Goal: Transaction & Acquisition: Subscribe to service/newsletter

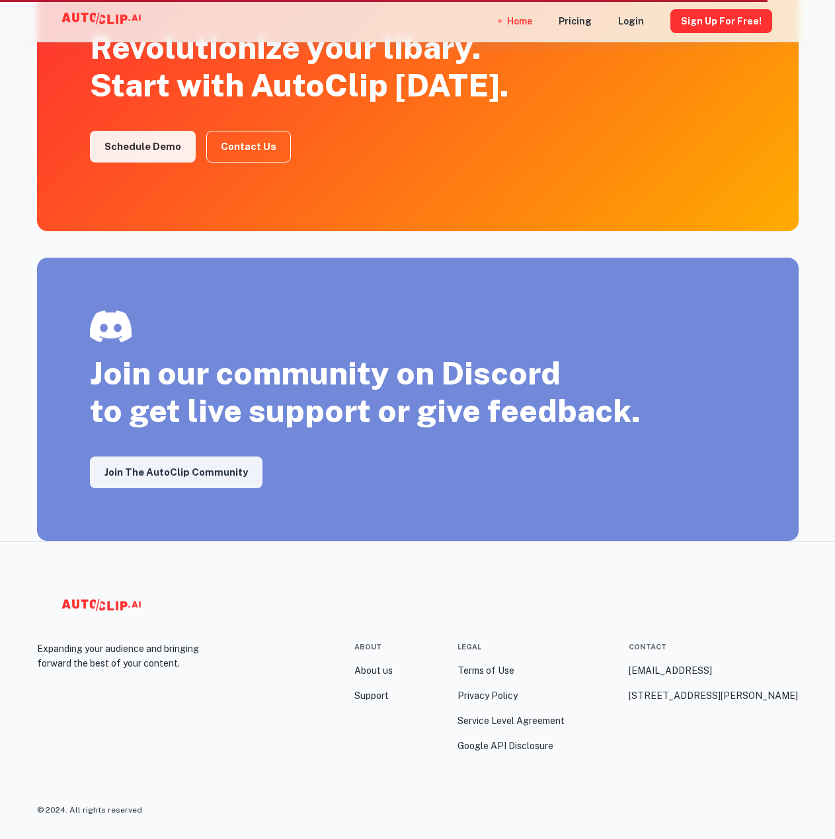
scroll to position [2069, 0]
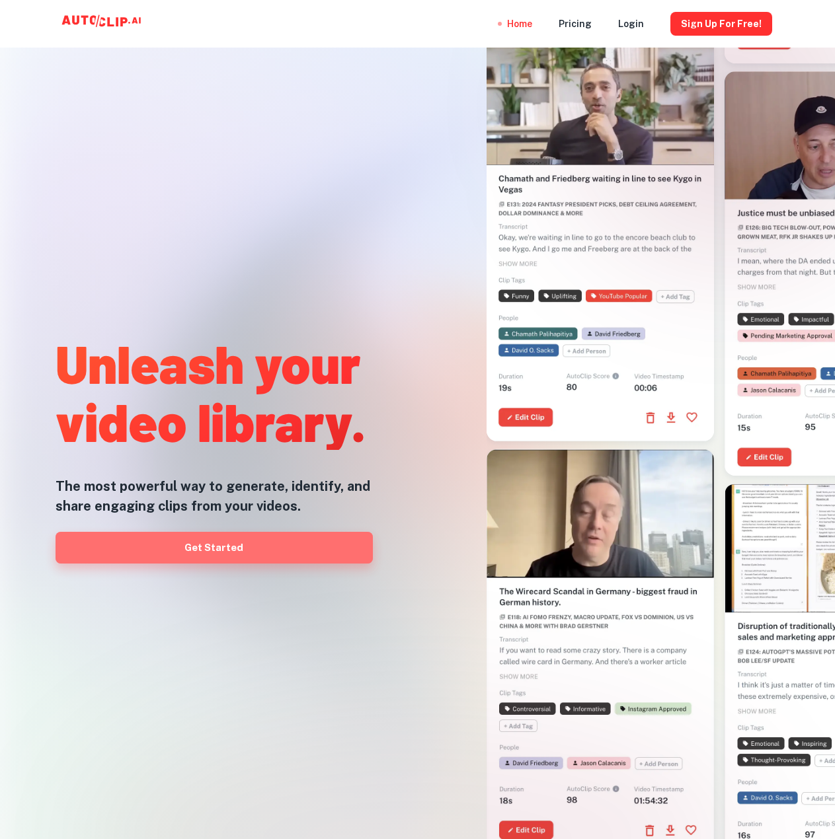
click at [219, 543] on link "Get Started" at bounding box center [214, 548] width 317 height 32
